Goal: Navigation & Orientation: Understand site structure

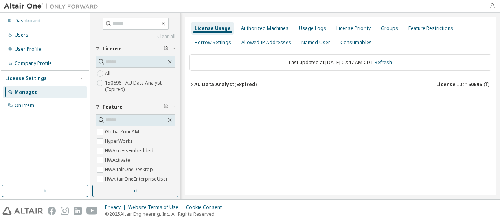
click at [493, 7] on icon "button" at bounding box center [492, 6] width 6 height 6
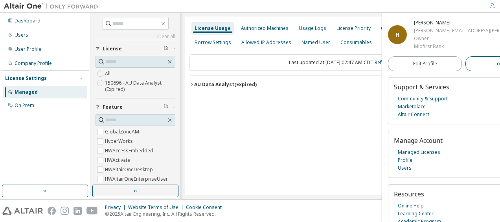
click at [495, 63] on span "Logout" at bounding box center [503, 64] width 16 height 8
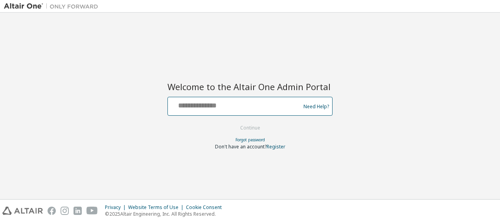
click at [261, 101] on input "text" at bounding box center [235, 104] width 129 height 11
type input "**********"
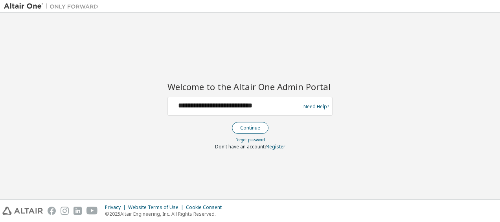
click at [247, 127] on button "Continue" at bounding box center [250, 128] width 37 height 12
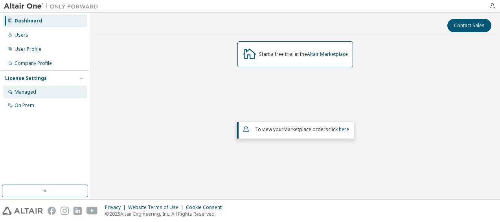
click at [24, 95] on div "Managed" at bounding box center [45, 92] width 84 height 13
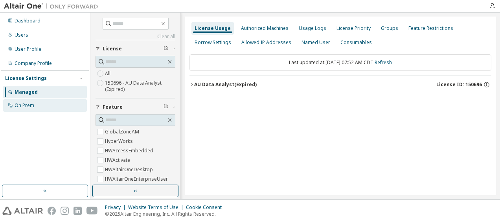
click at [60, 107] on div "On Prem" at bounding box center [45, 105] width 84 height 13
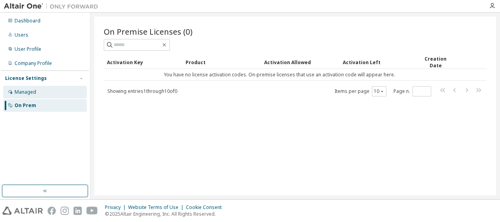
click at [28, 94] on div "Managed" at bounding box center [26, 92] width 22 height 6
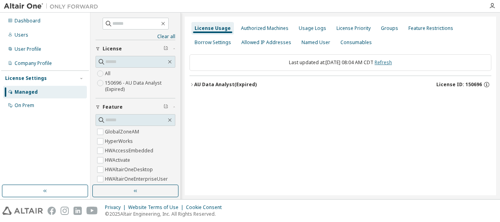
click at [392, 62] on link "Refresh" at bounding box center [383, 62] width 17 height 7
click at [316, 44] on div "Named User" at bounding box center [316, 42] width 29 height 6
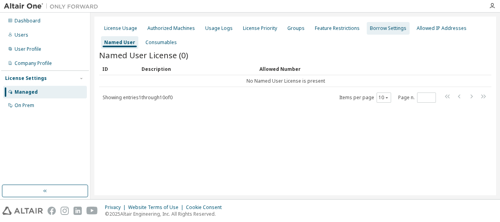
click at [374, 25] on div "Borrow Settings" at bounding box center [388, 28] width 43 height 13
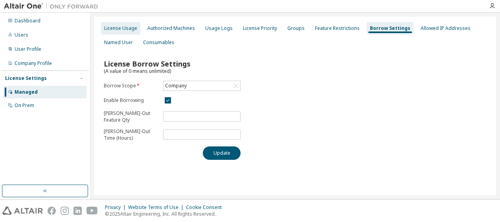
click at [128, 31] on div "License Usage" at bounding box center [120, 28] width 39 height 13
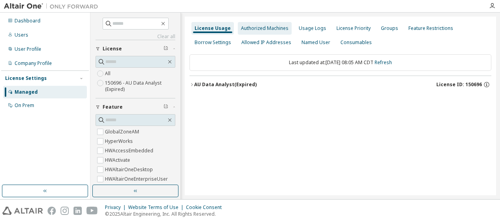
click at [244, 32] on div "Authorized Machines" at bounding box center [265, 28] width 54 height 13
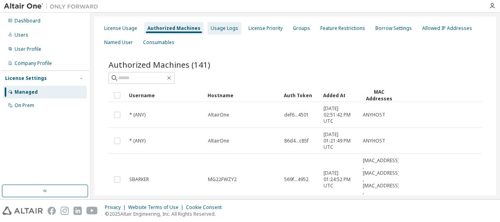
click at [227, 31] on div "Usage Logs" at bounding box center [225, 28] width 28 height 6
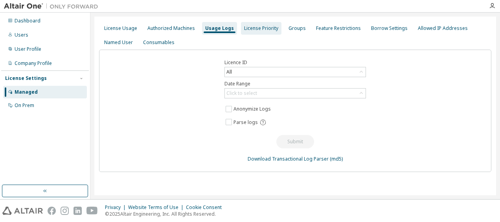
click at [253, 31] on div "License Priority" at bounding box center [261, 28] width 41 height 13
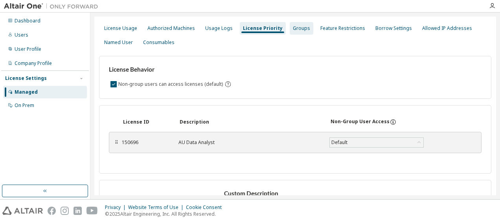
click at [296, 28] on div "Groups" at bounding box center [301, 28] width 17 height 6
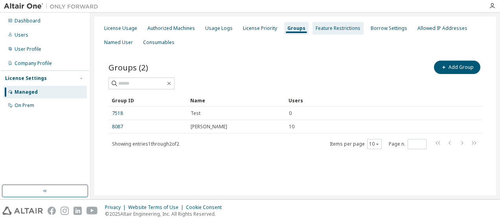
click at [336, 30] on div "Feature Restrictions" at bounding box center [338, 28] width 45 height 6
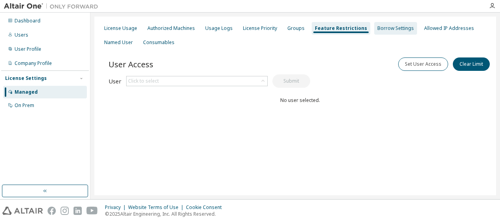
click at [385, 23] on div "Borrow Settings" at bounding box center [395, 28] width 43 height 13
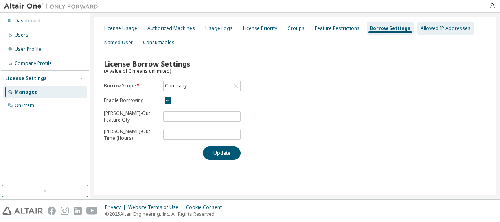
click at [421, 26] on div "Allowed IP Addresses" at bounding box center [446, 28] width 50 height 6
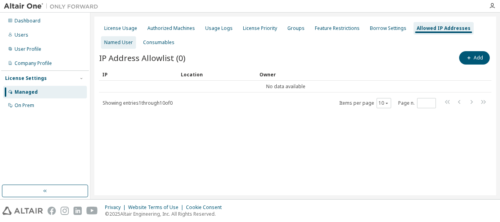
click at [126, 41] on div "Named User" at bounding box center [118, 42] width 29 height 6
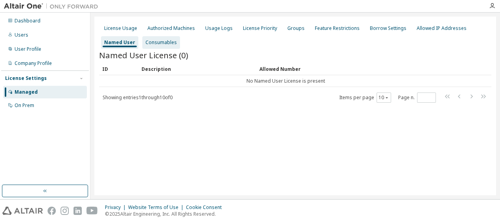
click at [156, 42] on div "Consumables" at bounding box center [160, 42] width 31 height 6
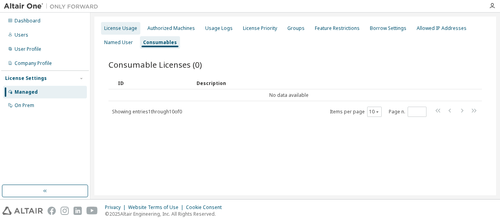
click at [132, 30] on div "License Usage" at bounding box center [120, 28] width 33 height 6
